Goal: Transaction & Acquisition: Purchase product/service

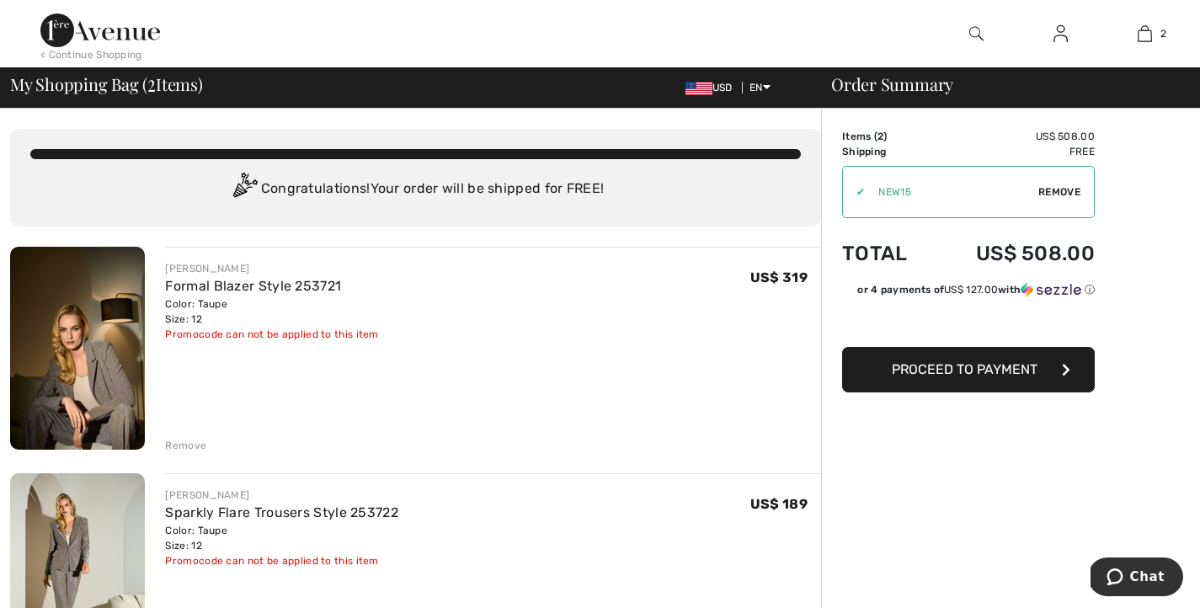
click at [1064, 200] on span "Remove" at bounding box center [1059, 191] width 42 height 15
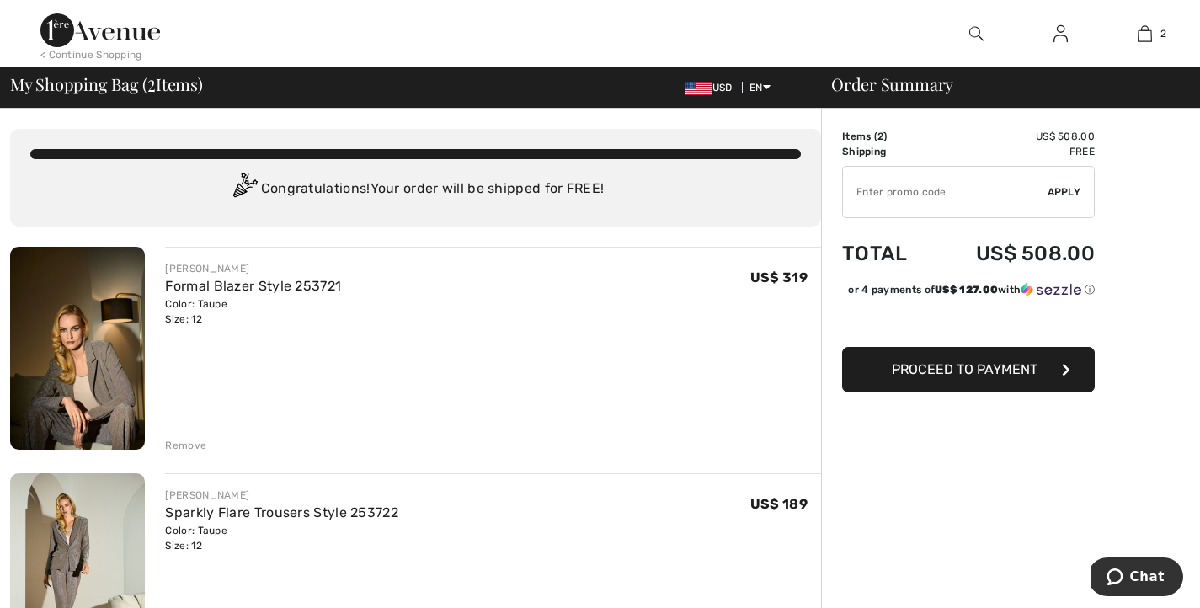
click at [121, 28] on img at bounding box center [100, 30] width 120 height 34
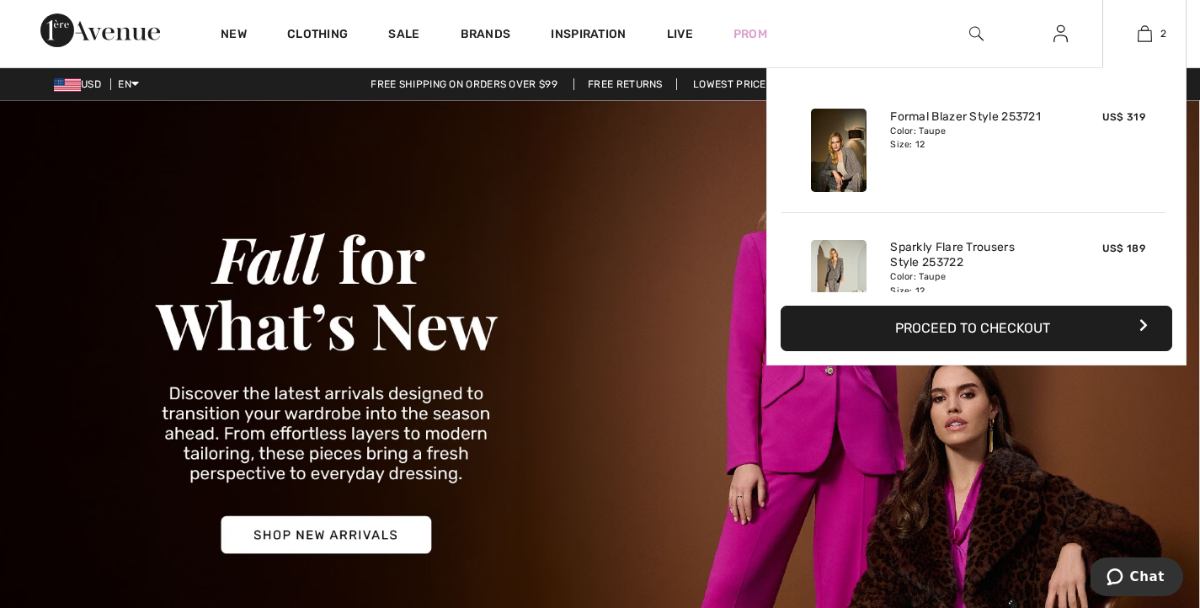
click at [851, 163] on img at bounding box center [839, 150] width 56 height 83
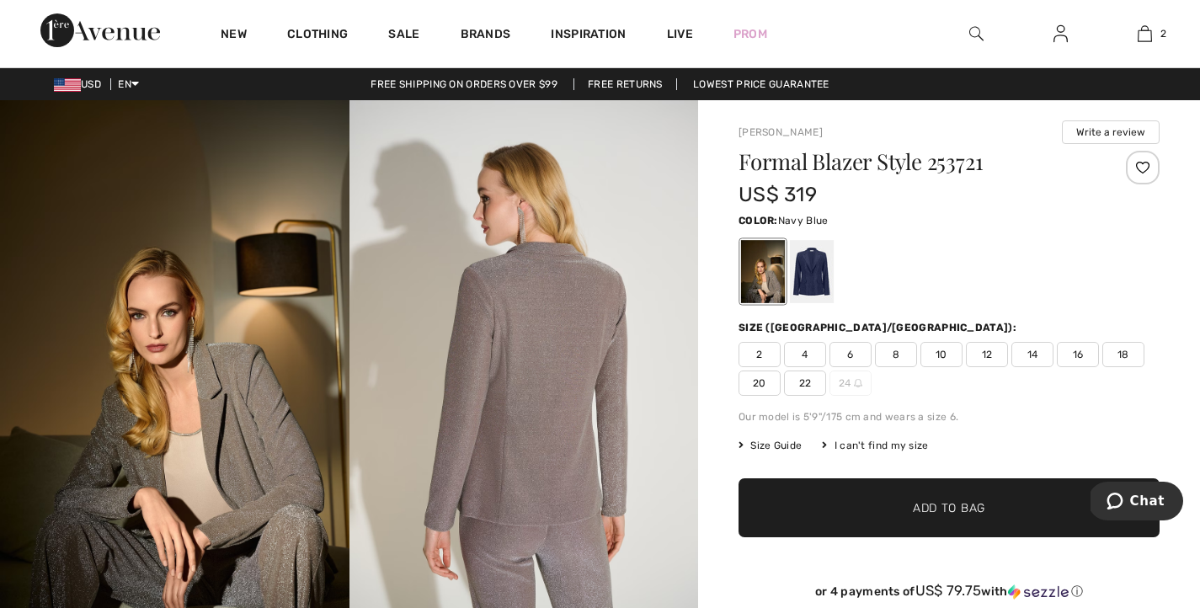
click at [833, 298] on div at bounding box center [812, 271] width 44 height 63
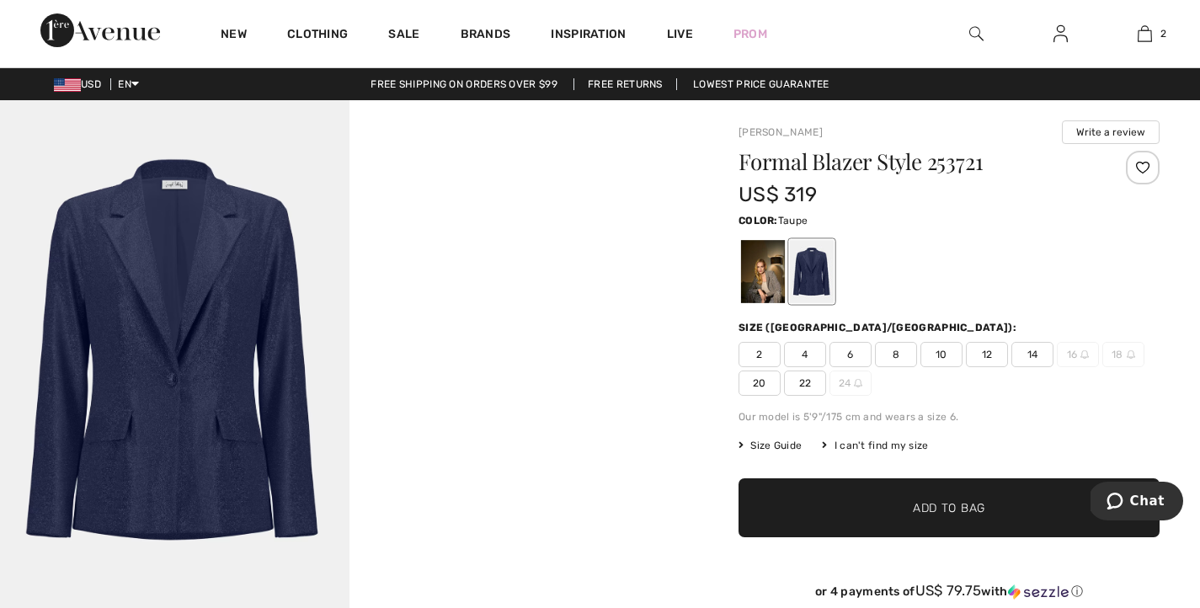
click at [783, 288] on div at bounding box center [763, 271] width 44 height 63
